Goal: Information Seeking & Learning: Learn about a topic

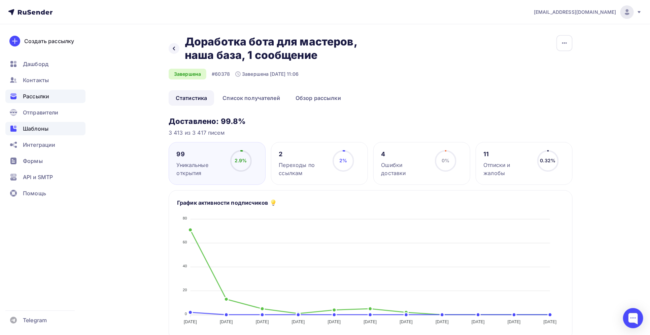
click at [46, 128] on span "Шаблоны" at bounding box center [36, 129] width 26 height 8
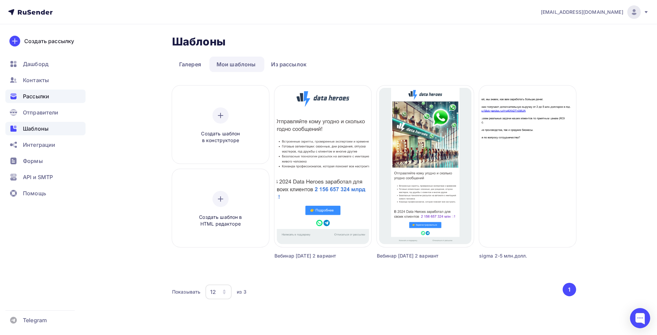
click at [35, 100] on span "Рассылки" at bounding box center [36, 96] width 26 height 8
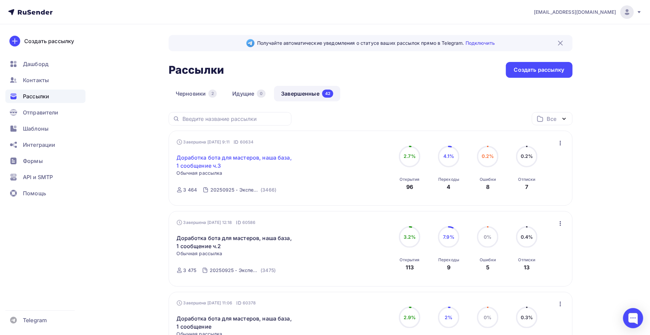
click at [258, 158] on link "Доработка бота для мастеров, наша база, 1 сообщение ч.3" at bounding box center [234, 161] width 115 height 16
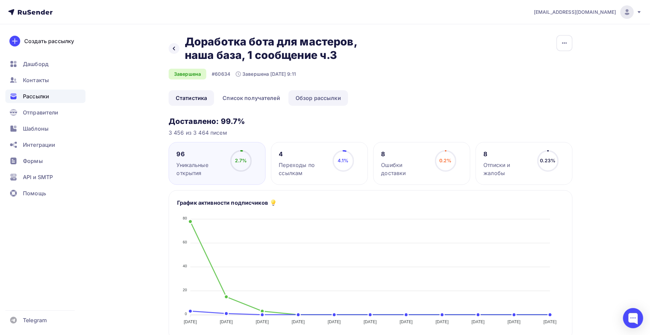
click at [318, 98] on link "Обзор рассылки" at bounding box center [318, 97] width 60 height 15
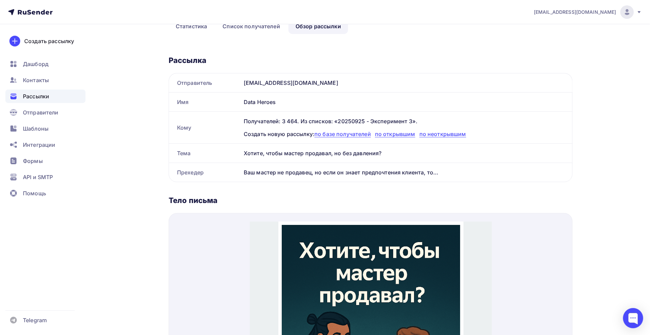
scroll to position [72, 0]
drag, startPoint x: 243, startPoint y: 150, endPoint x: 383, endPoint y: 151, distance: 139.3
click at [383, 151] on div "Хотите, чтобы мастер продавал, но без давления?" at bounding box center [406, 152] width 331 height 19
copy div "Хотите, чтобы мастер продавал, но без давления?"
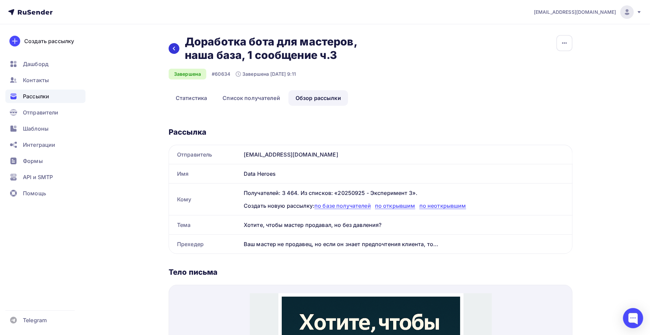
click at [176, 51] on icon at bounding box center [173, 48] width 5 height 5
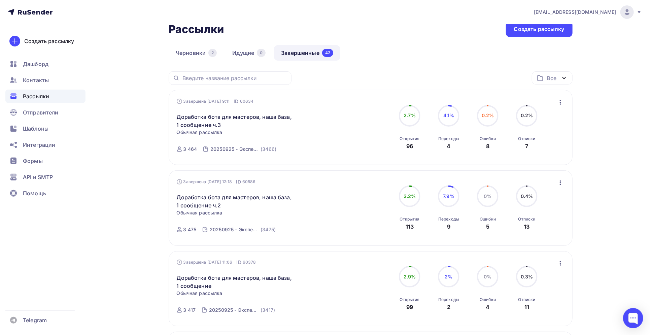
scroll to position [40, 0]
click at [229, 198] on link "Доработка бота для мастеров, наша база, 1 сообщение ч.2" at bounding box center [234, 202] width 115 height 16
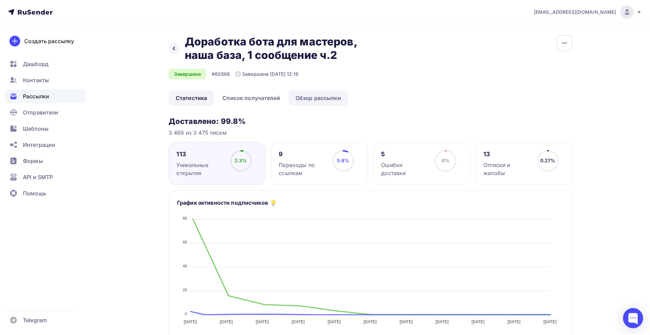
click at [310, 101] on link "Обзор рассылки" at bounding box center [318, 97] width 60 height 15
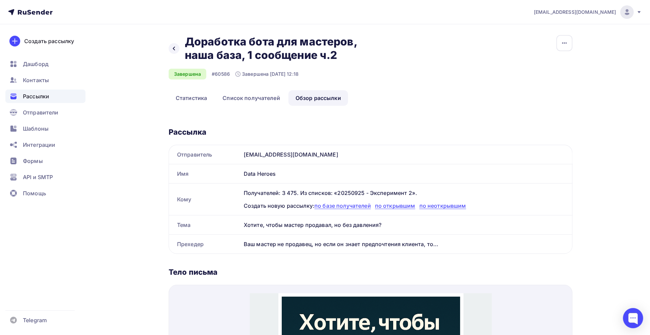
drag, startPoint x: 244, startPoint y: 223, endPoint x: 392, endPoint y: 220, distance: 147.4
click at [392, 220] on div "Хотите, чтобы мастер продавал, но без давления?" at bounding box center [406, 224] width 331 height 19
copy div "Хотите, чтобы мастер продавал, но без давления?"
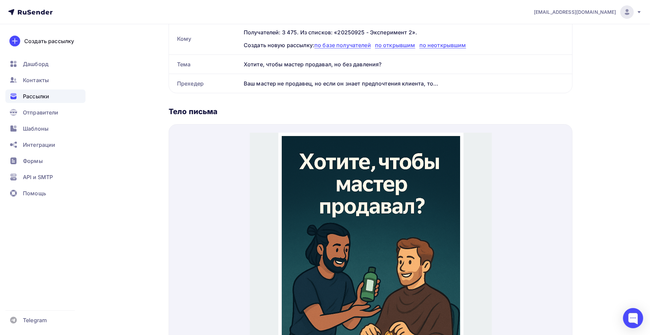
scroll to position [164, 0]
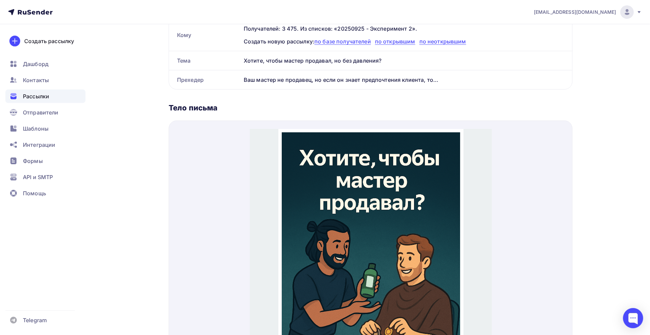
drag, startPoint x: 286, startPoint y: 169, endPoint x: 319, endPoint y: 194, distance: 41.1
copy strong "Ваш мастер не продавец, но если он знает, что гость уже покупал [PERSON_NAME] и…"
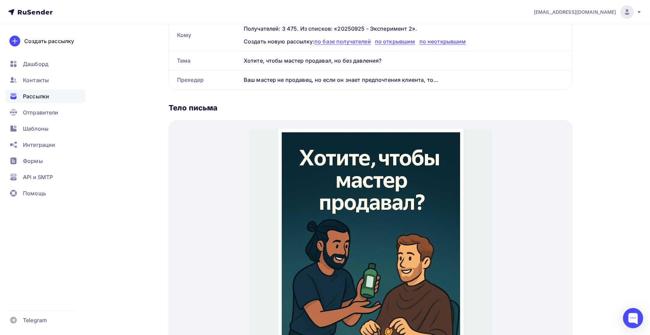
drag, startPoint x: 286, startPoint y: 213, endPoint x: 410, endPoint y: 215, distance: 123.9
copy p "Теперь это делает бот. Он сам пришлёт мастеру"
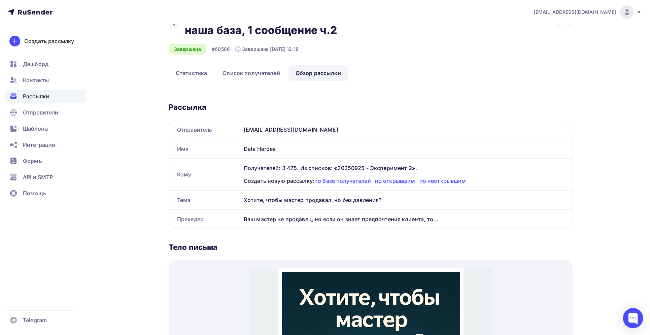
scroll to position [0, 0]
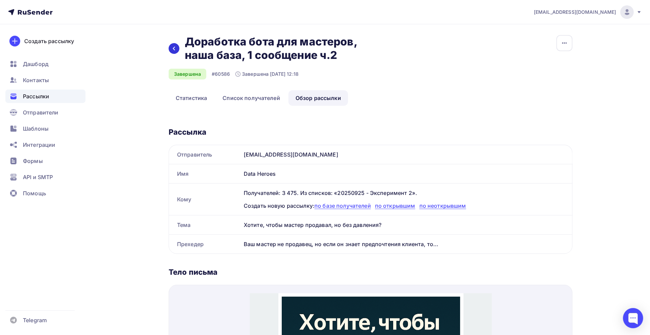
click at [174, 49] on icon at bounding box center [173, 48] width 5 height 5
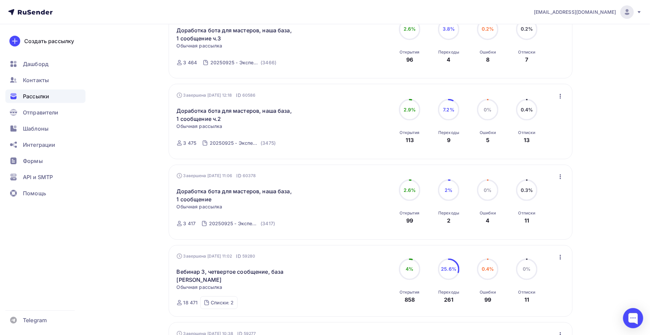
scroll to position [87, 0]
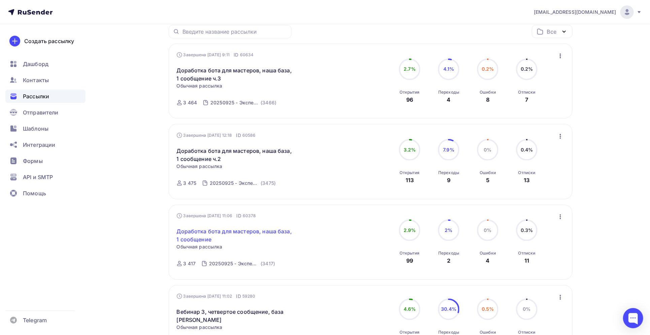
click at [238, 232] on link "Доработка бота для мастеров, наша база, 1 сообщение" at bounding box center [234, 235] width 115 height 16
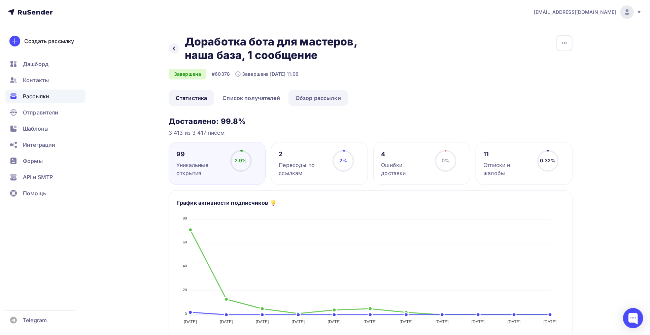
click at [326, 101] on link "Обзор рассылки" at bounding box center [318, 97] width 60 height 15
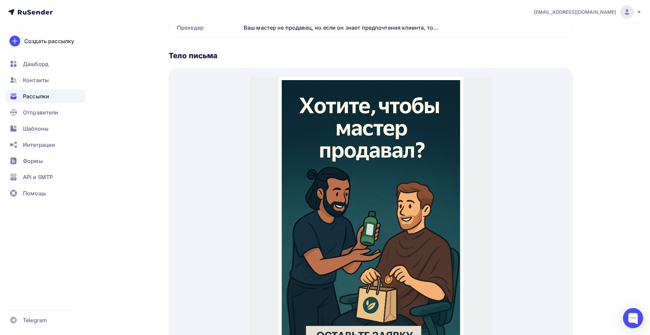
scroll to position [263, 0]
